Goal: Task Accomplishment & Management: Manage account settings

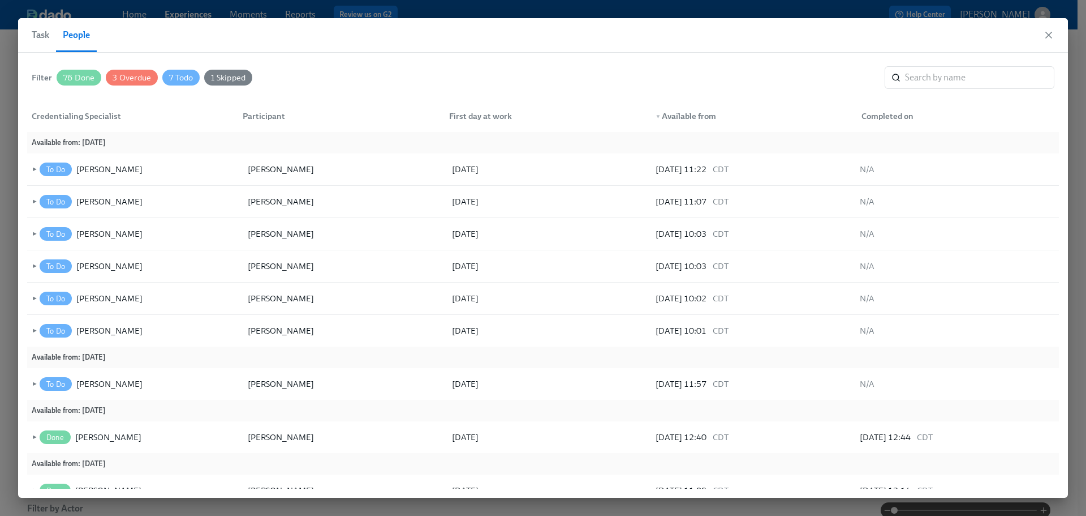
click at [44, 37] on span "Task" at bounding box center [41, 35] width 18 height 16
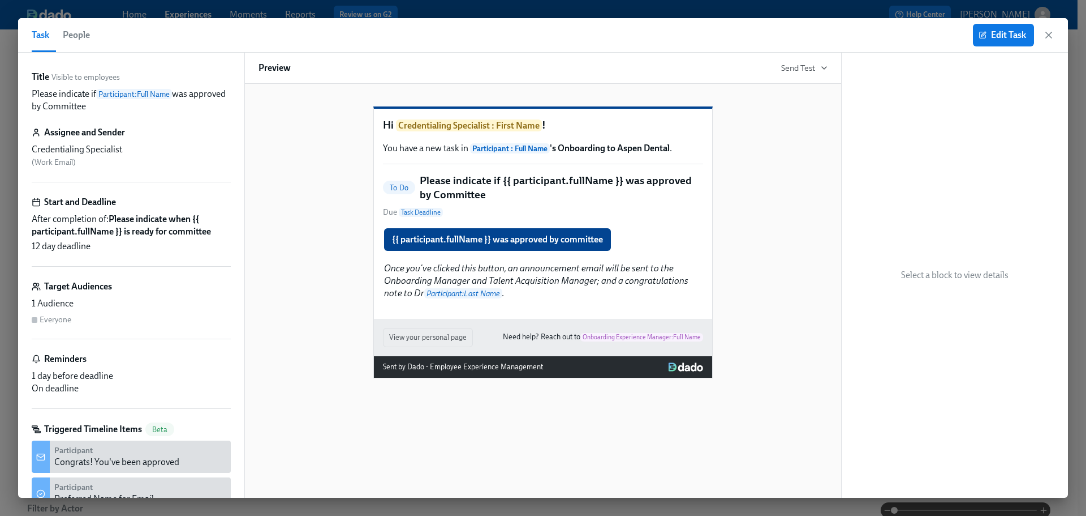
click at [69, 31] on span "People" at bounding box center [76, 35] width 27 height 16
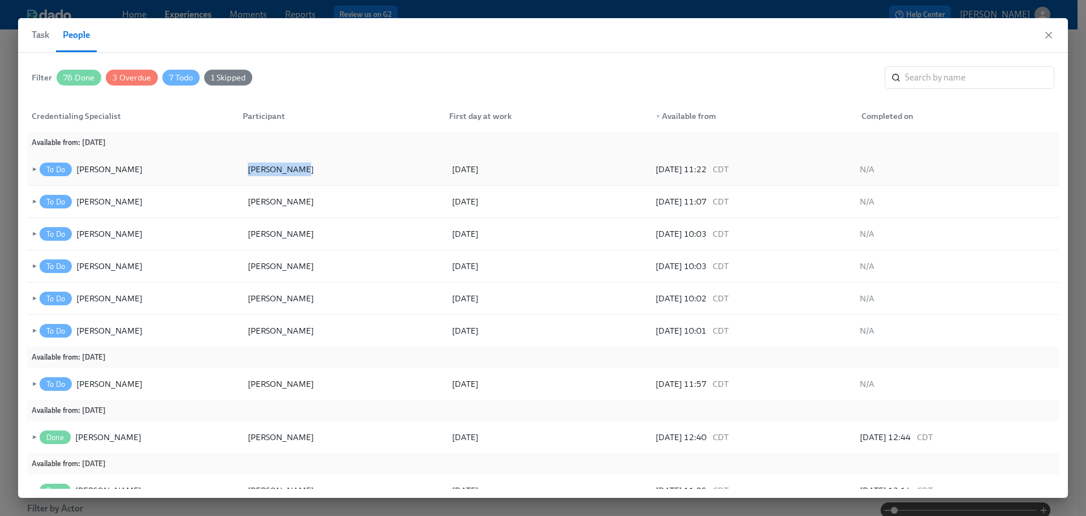
drag, startPoint x: 297, startPoint y: 169, endPoint x: 244, endPoint y: 172, distance: 53.3
click at [244, 172] on div "[PERSON_NAME]" at bounding box center [343, 169] width 204 height 23
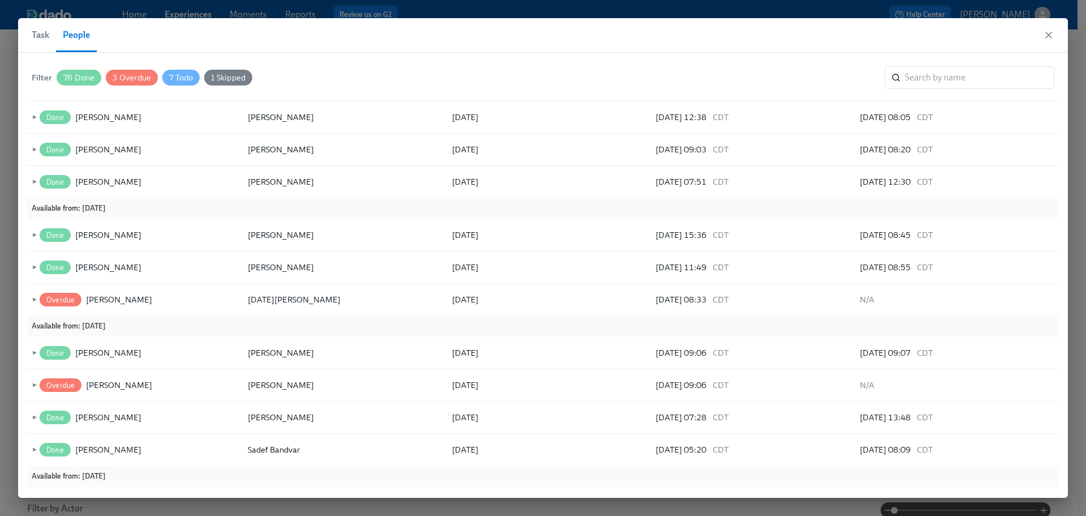
scroll to position [1175, 0]
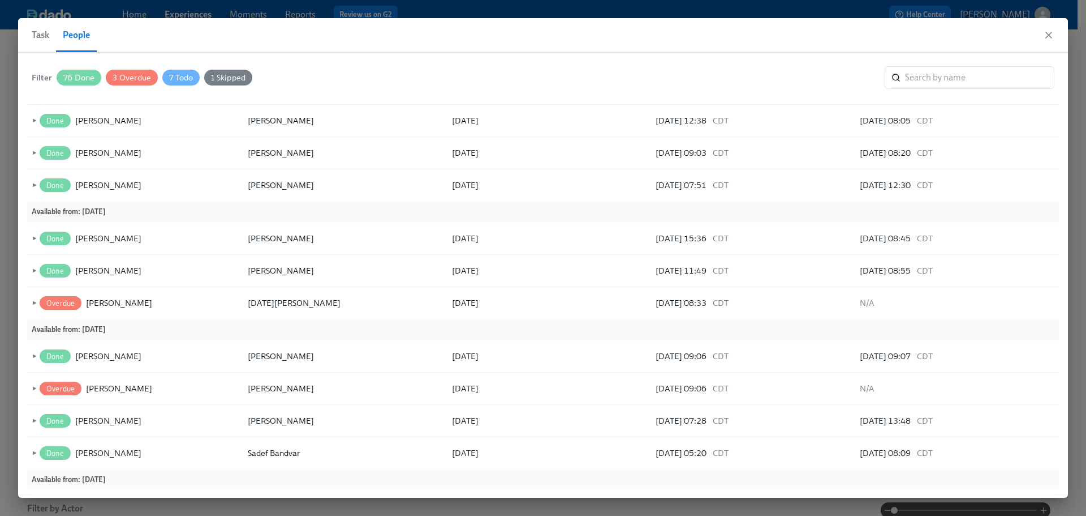
click at [76, 71] on div "76 Done" at bounding box center [79, 78] width 45 height 16
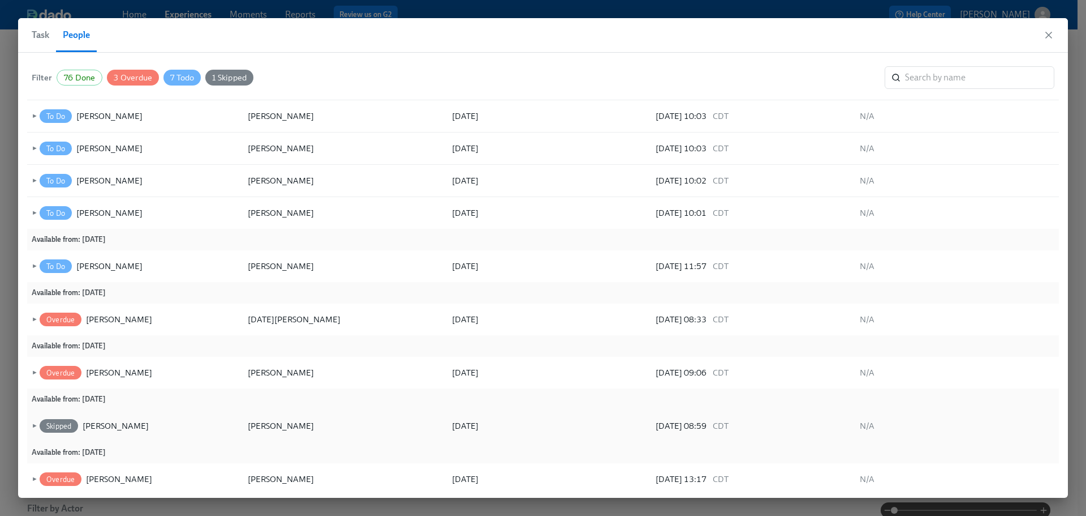
scroll to position [101, 0]
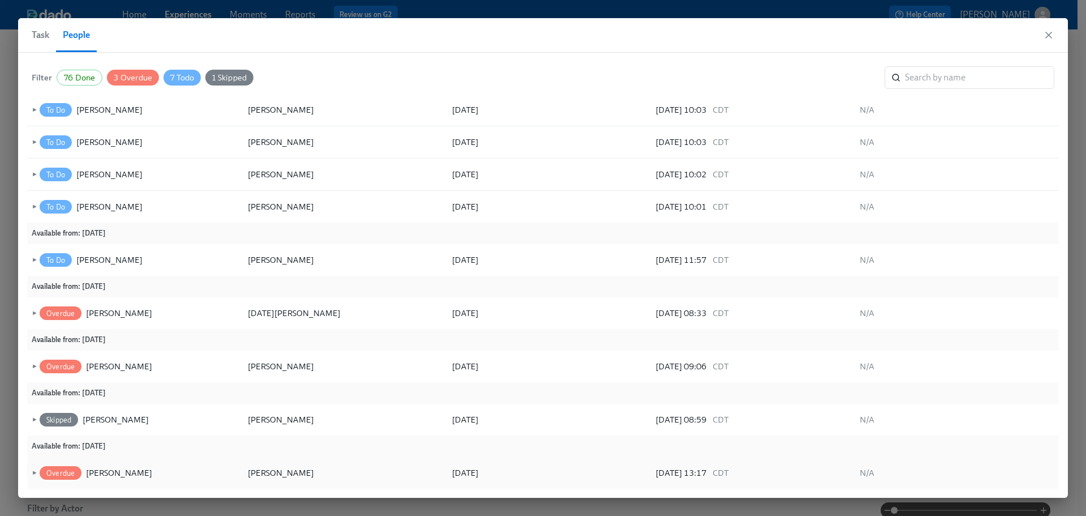
click at [33, 471] on span "►" at bounding box center [33, 472] width 8 height 12
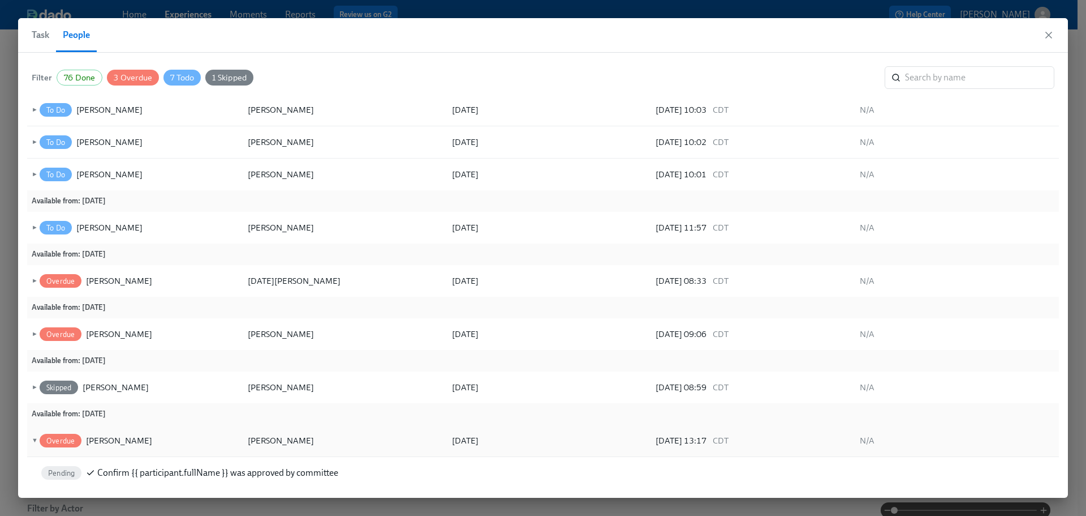
drag, startPoint x: 273, startPoint y: 436, endPoint x: 66, endPoint y: 436, distance: 206.5
click at [67, 441] on span "Overdue" at bounding box center [61, 440] width 42 height 8
click at [126, 440] on div "[PERSON_NAME]" at bounding box center [119, 440] width 66 height 14
click at [31, 437] on span "▼" at bounding box center [33, 440] width 8 height 12
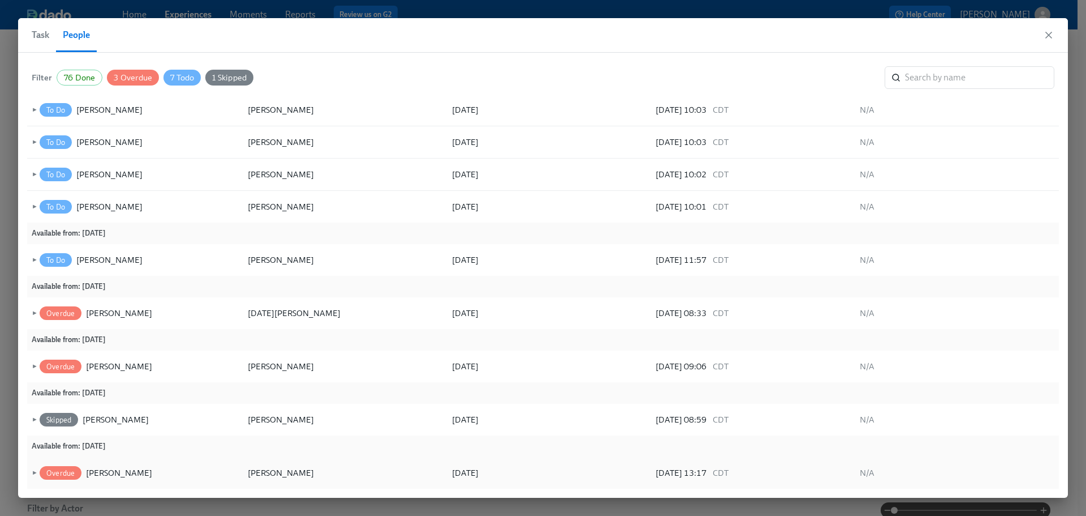
scroll to position [101, 0]
drag, startPoint x: 303, startPoint y: 470, endPoint x: 242, endPoint y: 479, distance: 61.8
click at [242, 479] on div "[PERSON_NAME]" at bounding box center [343, 472] width 204 height 23
copy div "[PERSON_NAME]"
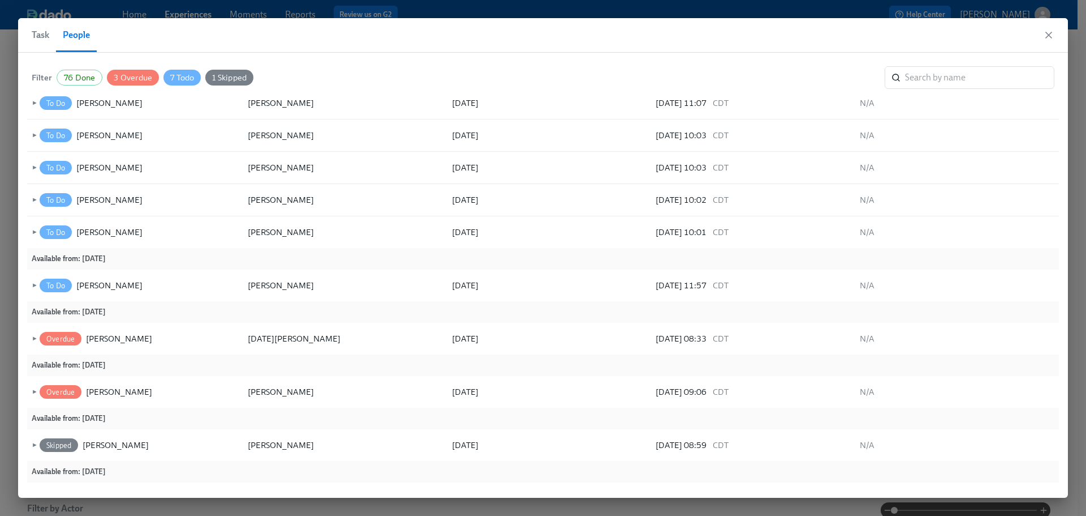
scroll to position [92, 0]
